Goal: Information Seeking & Learning: Learn about a topic

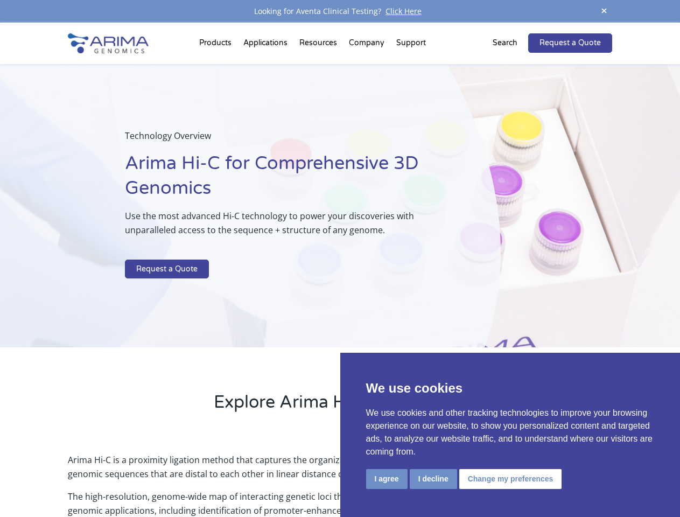
click at [340, 259] on p at bounding box center [286, 253] width 322 height 14
click at [387, 479] on button "I agree" at bounding box center [386, 479] width 41 height 20
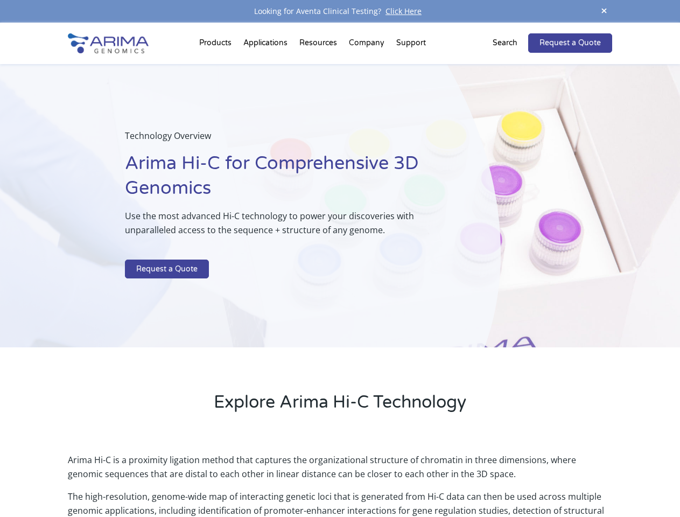
click at [433, 479] on p "Arima Hi-C is a proximity ligation method that captures the organizational stru…" at bounding box center [340, 471] width 544 height 37
click at [604, 33] on link "Request a Quote" at bounding box center [570, 42] width 84 height 19
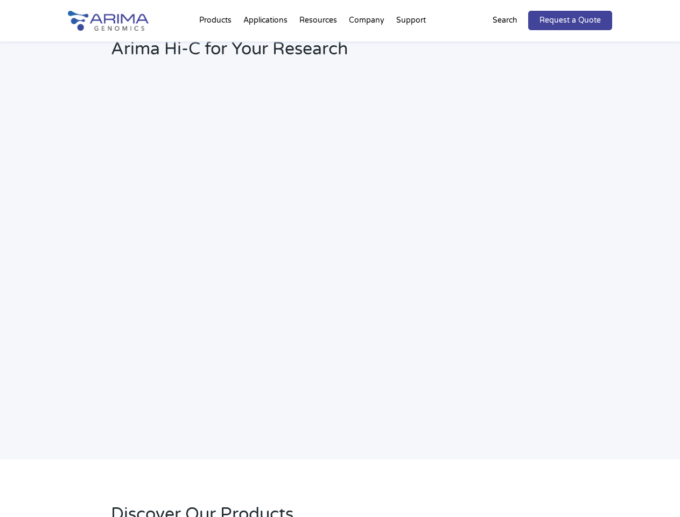
click at [217, 45] on h2 "Webinar: Hear More About the Benefits of Arima Hi-C for Your Research" at bounding box center [290, 41] width 358 height 57
click at [319, 45] on h2 "Webinar: Hear More About the Benefits of Arima Hi-C for Your Research" at bounding box center [290, 41] width 358 height 57
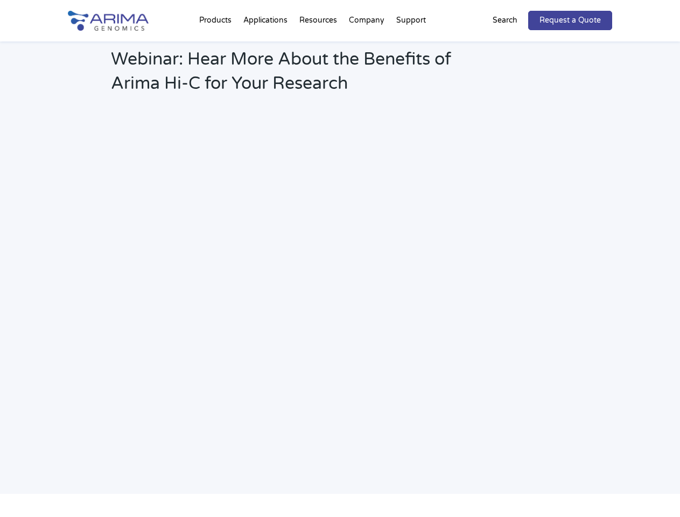
click at [367, 47] on h2 "Webinar: Hear More About the Benefits of Arima Hi-C for Your Research" at bounding box center [290, 75] width 358 height 57
click at [411, 47] on h2 "Webinar: Hear More About the Benefits of Arima Hi-C for Your Research" at bounding box center [290, 75] width 358 height 57
